Goal: Navigation & Orientation: Find specific page/section

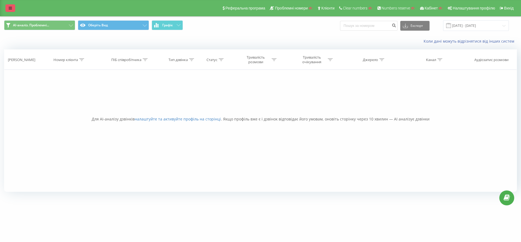
click at [9, 8] on icon at bounding box center [10, 8] width 3 height 4
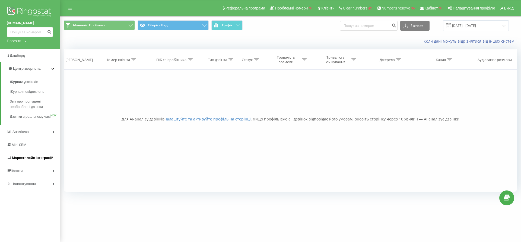
click at [33, 160] on span "Маркетплейс інтеграцій" at bounding box center [33, 158] width 42 height 4
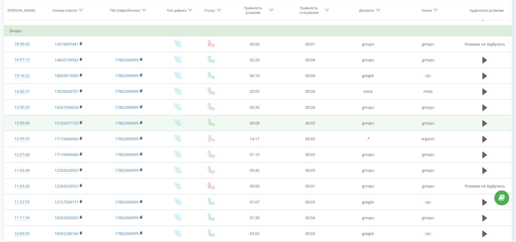
scroll to position [208, 0]
